Goal: Task Accomplishment & Management: Complete application form

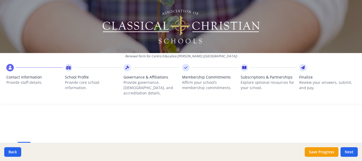
click at [301, 67] on div at bounding box center [302, 67] width 7 height 7
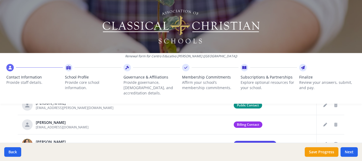
scroll to position [248, 0]
click at [349, 151] on button "Next" at bounding box center [348, 152] width 17 height 10
type input "[PHONE_NUMBER]"
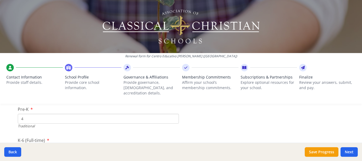
scroll to position [1113, 0]
click at [42, 114] on input "4" at bounding box center [98, 119] width 161 height 10
type input "6"
click at [39, 121] on input "75" at bounding box center [98, 126] width 161 height 10
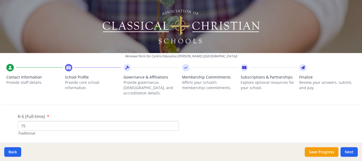
type input "7"
type input "88"
click at [38, 121] on input "38" at bounding box center [98, 124] width 161 height 10
type input "37"
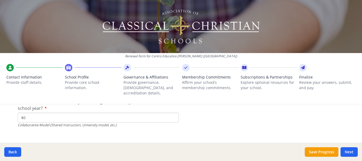
scroll to position [1817, 0]
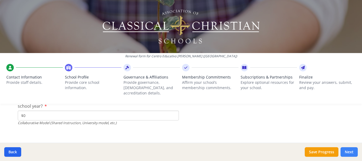
click at [352, 151] on button "Next" at bounding box center [348, 152] width 17 height 10
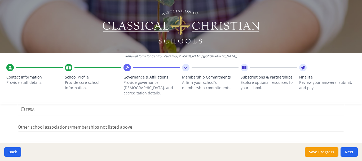
scroll to position [465, 0]
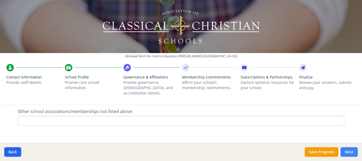
click at [347, 149] on button "Next" at bounding box center [348, 152] width 17 height 10
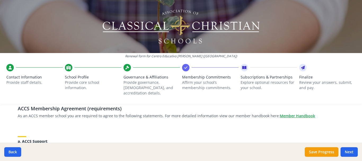
scroll to position [41, 0]
click at [347, 153] on button "Next" at bounding box center [348, 152] width 17 height 10
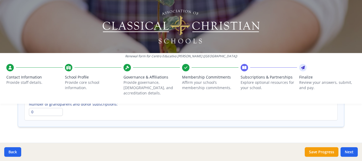
scroll to position [445, 0]
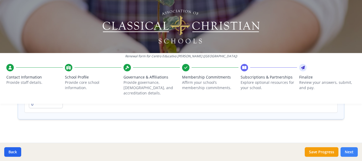
click at [352, 154] on button "Next" at bounding box center [348, 152] width 17 height 10
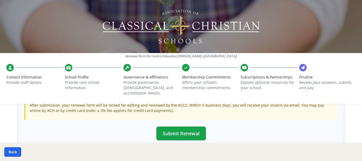
scroll to position [194, 0]
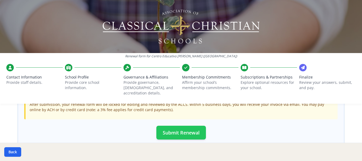
click at [191, 126] on button "Submit Renewal" at bounding box center [181, 133] width 50 height 14
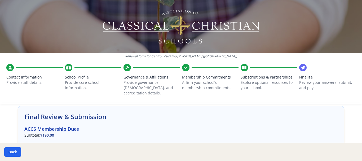
scroll to position [0, 0]
